Goal: Information Seeking & Learning: Learn about a topic

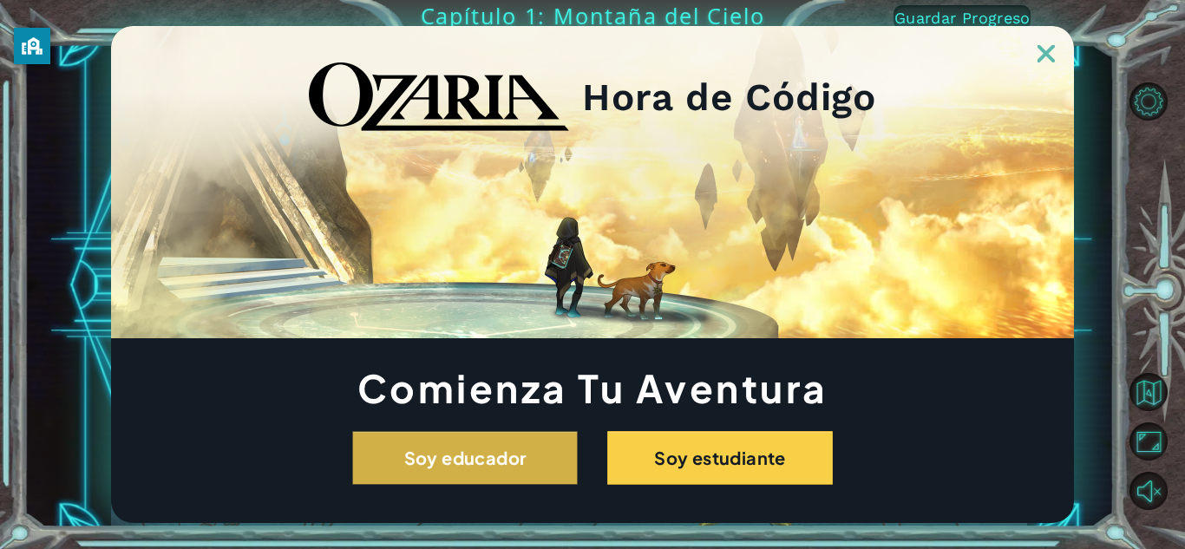
click at [534, 465] on button "Soy educador" at bounding box center [465, 458] width 226 height 54
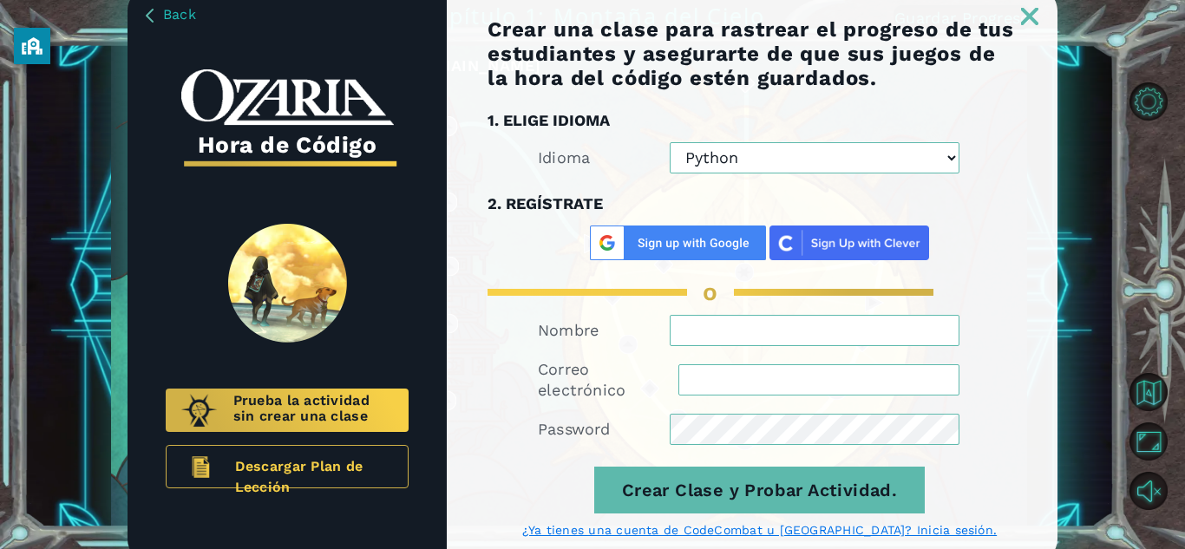
click at [1041, 21] on div at bounding box center [752, 7] width 611 height 36
click at [897, 120] on h3 "1. ELIGE IDIOMA" at bounding box center [760, 121] width 544 height 26
click at [1030, 12] on img at bounding box center [1029, 16] width 17 height 17
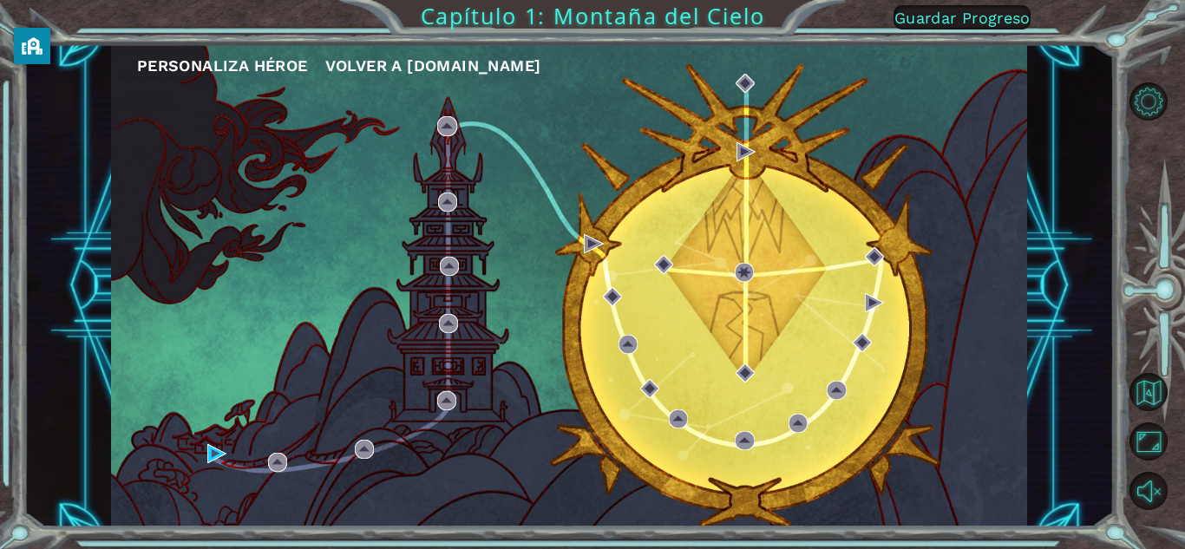
drag, startPoint x: 725, startPoint y: 381, endPoint x: 526, endPoint y: 310, distance: 211.8
click at [712, 378] on div "Personaliza Héroe Volver a [DOMAIN_NAME]" at bounding box center [569, 285] width 916 height 483
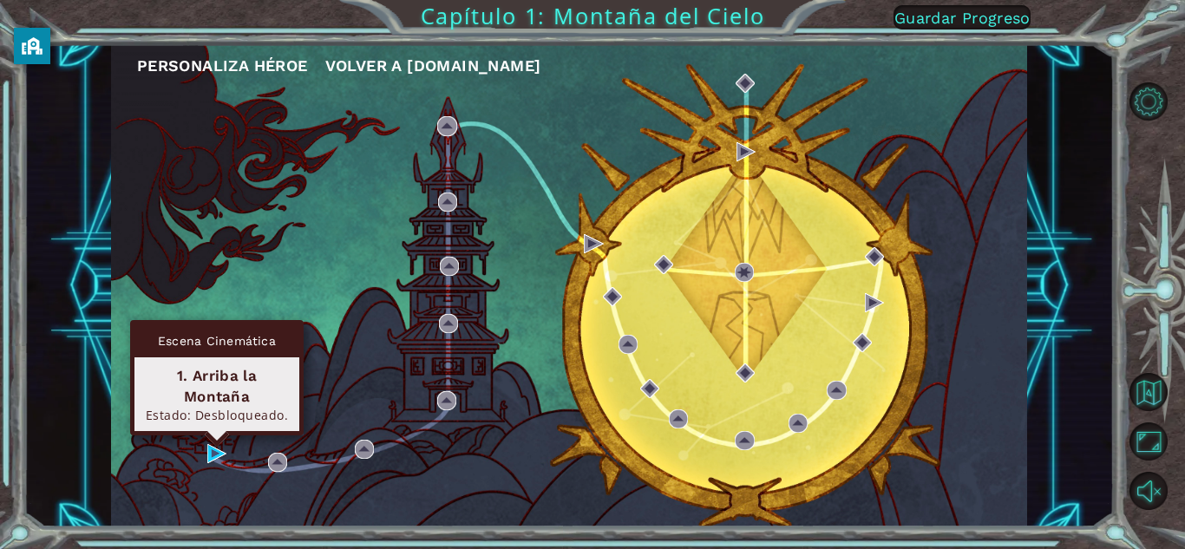
drag, startPoint x: 201, startPoint y: 444, endPoint x: 213, endPoint y: 450, distance: 13.6
click at [213, 450] on div "Personaliza Héroe Volver a [DOMAIN_NAME]" at bounding box center [569, 285] width 916 height 483
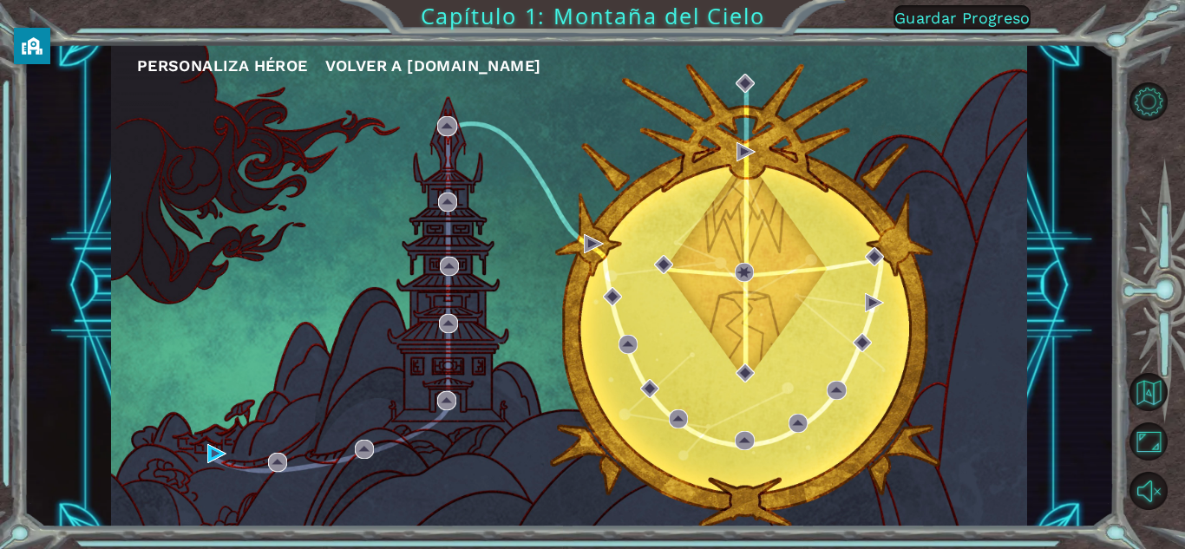
click at [220, 465] on div "Personaliza Héroe Volver a [DOMAIN_NAME]" at bounding box center [569, 285] width 916 height 483
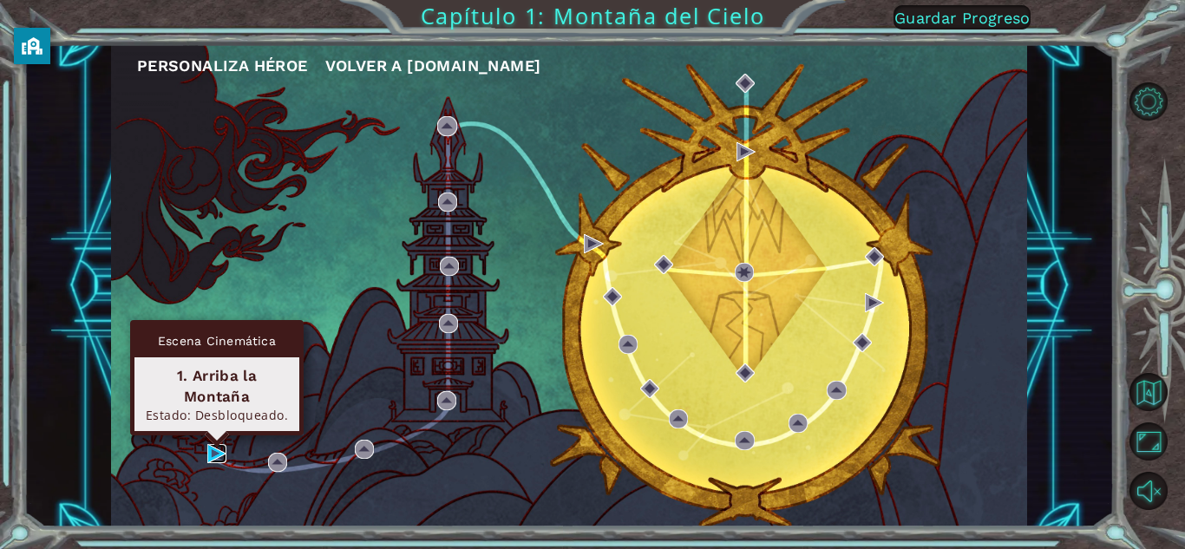
click at [215, 455] on img at bounding box center [216, 453] width 19 height 19
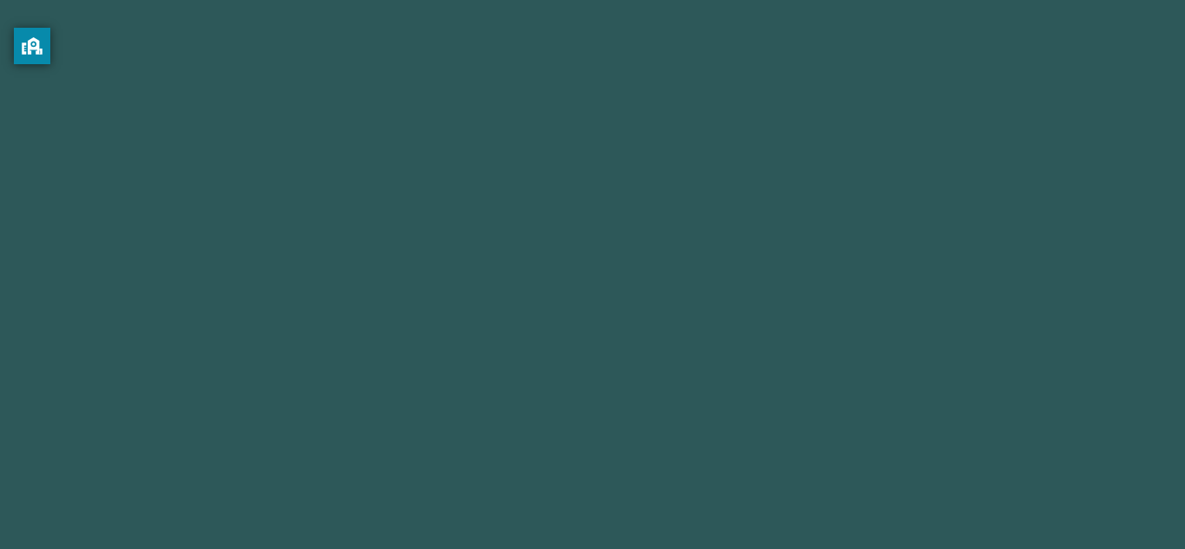
click at [215, 455] on body "Information on this screen can be visible to the school to help keep you secure…" at bounding box center [592, 274] width 1185 height 549
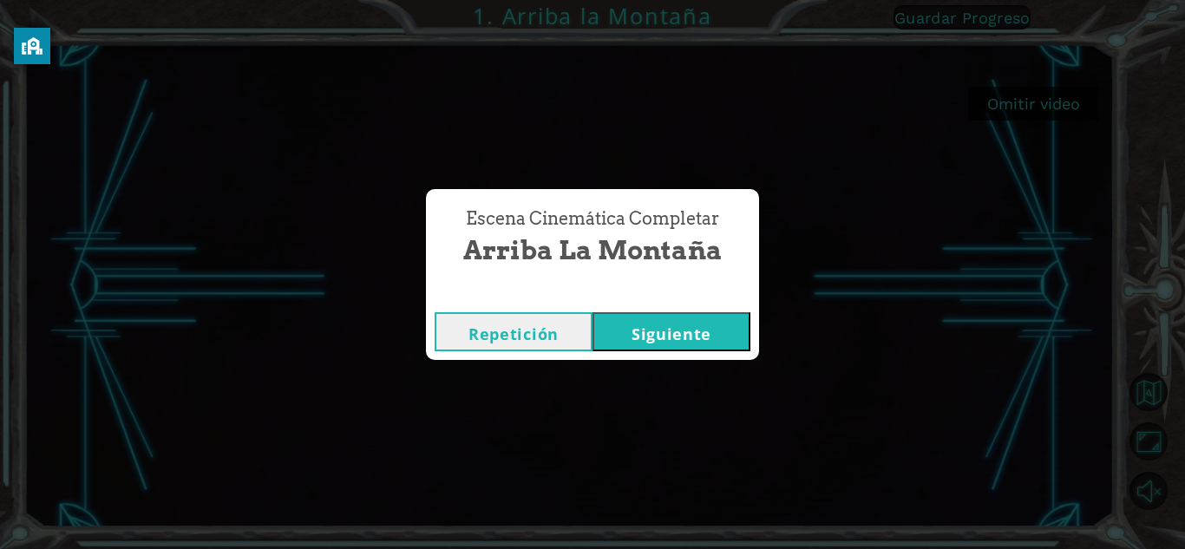
click at [575, 324] on button "Repetición" at bounding box center [514, 331] width 158 height 39
